Goal: Check status

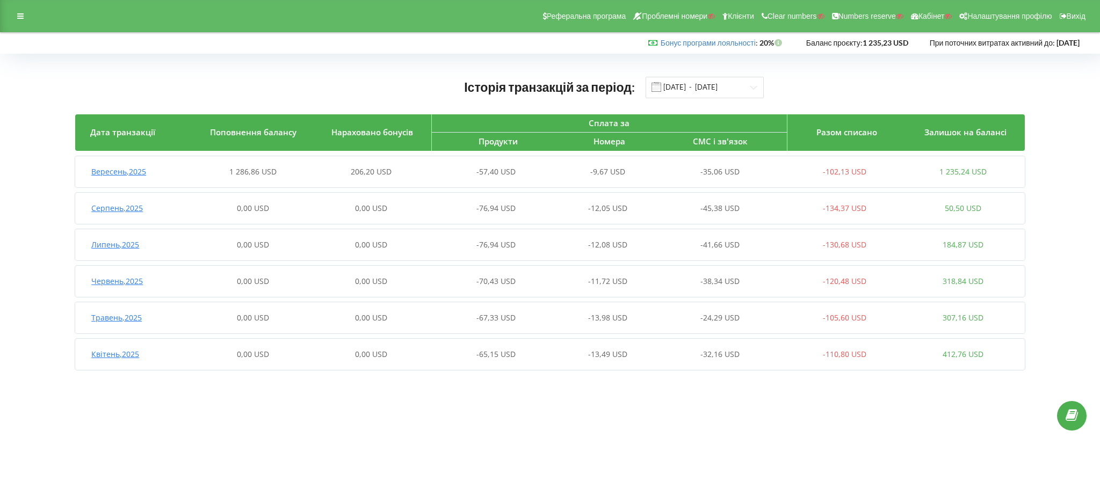
click at [110, 170] on span "Вересень , 2025" at bounding box center [118, 171] width 55 height 10
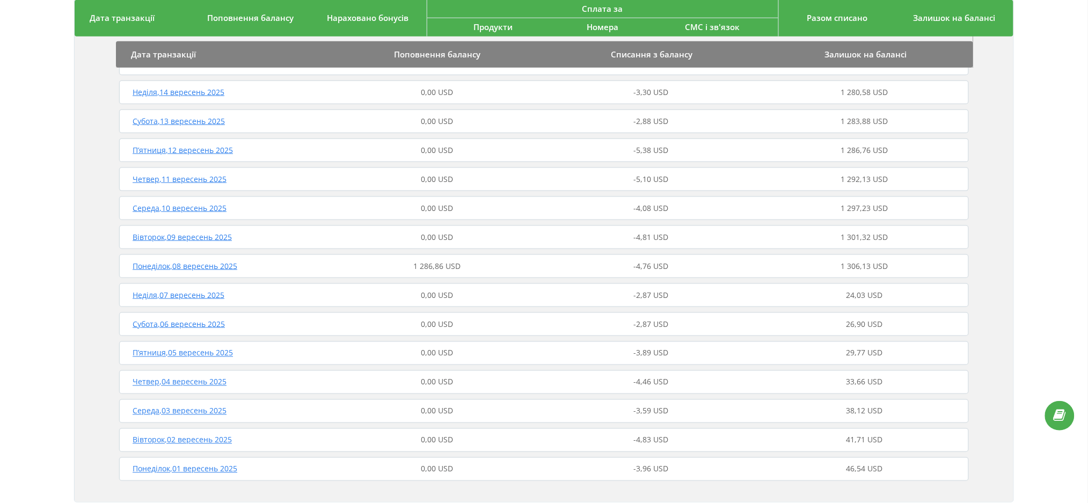
scroll to position [430, 0]
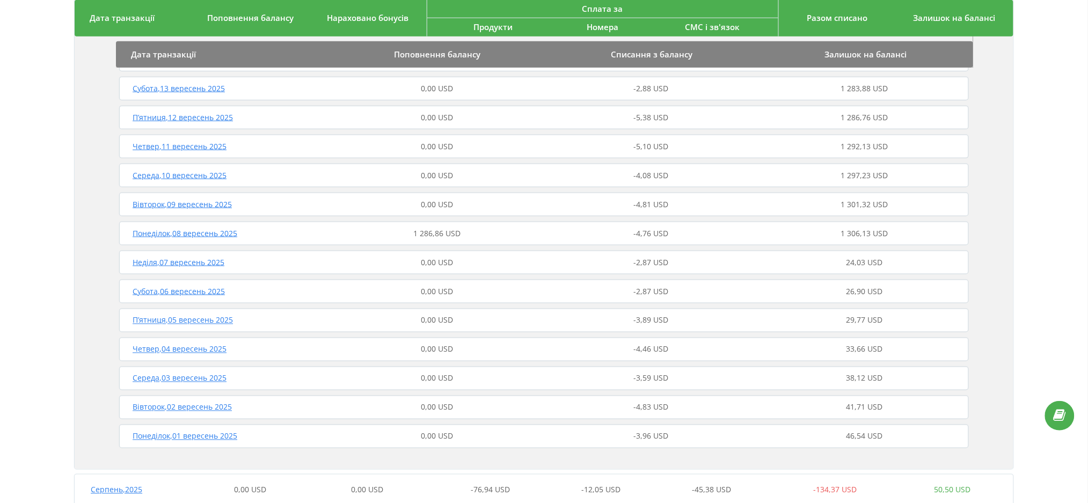
click at [211, 231] on span "Понеділок , 08 вересень 2025" at bounding box center [185, 233] width 105 height 10
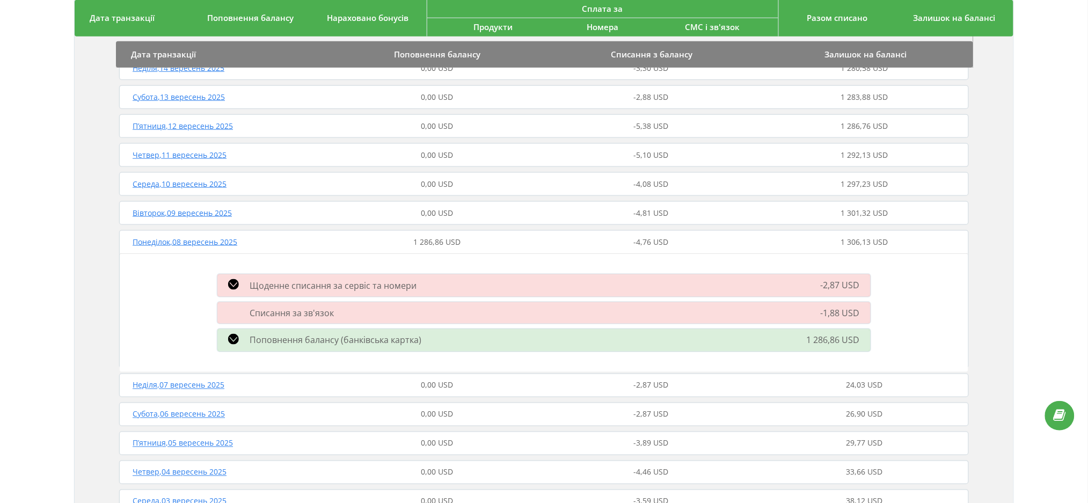
scroll to position [359, 0]
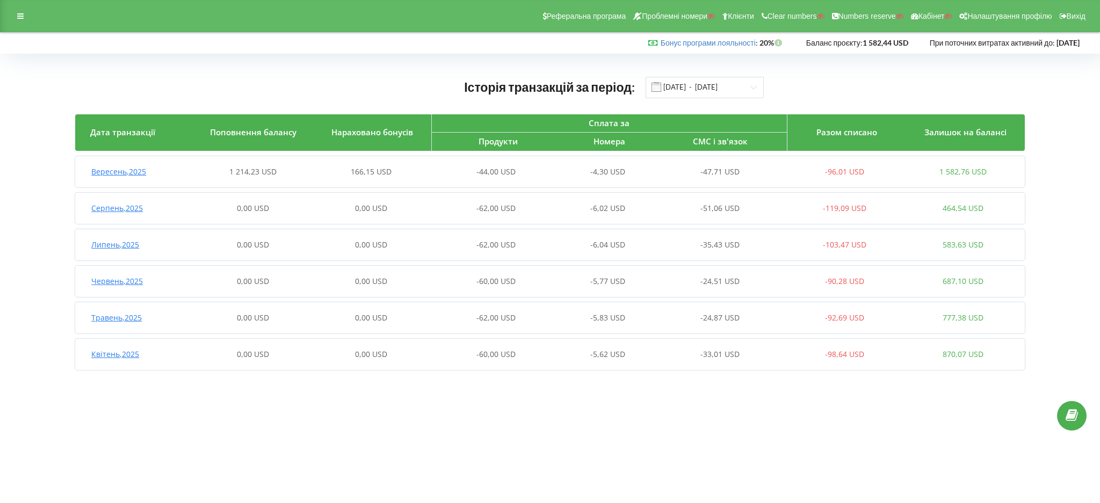
click at [122, 175] on span "Вересень , 2025" at bounding box center [118, 171] width 55 height 10
